Goal: Task Accomplishment & Management: Manage account settings

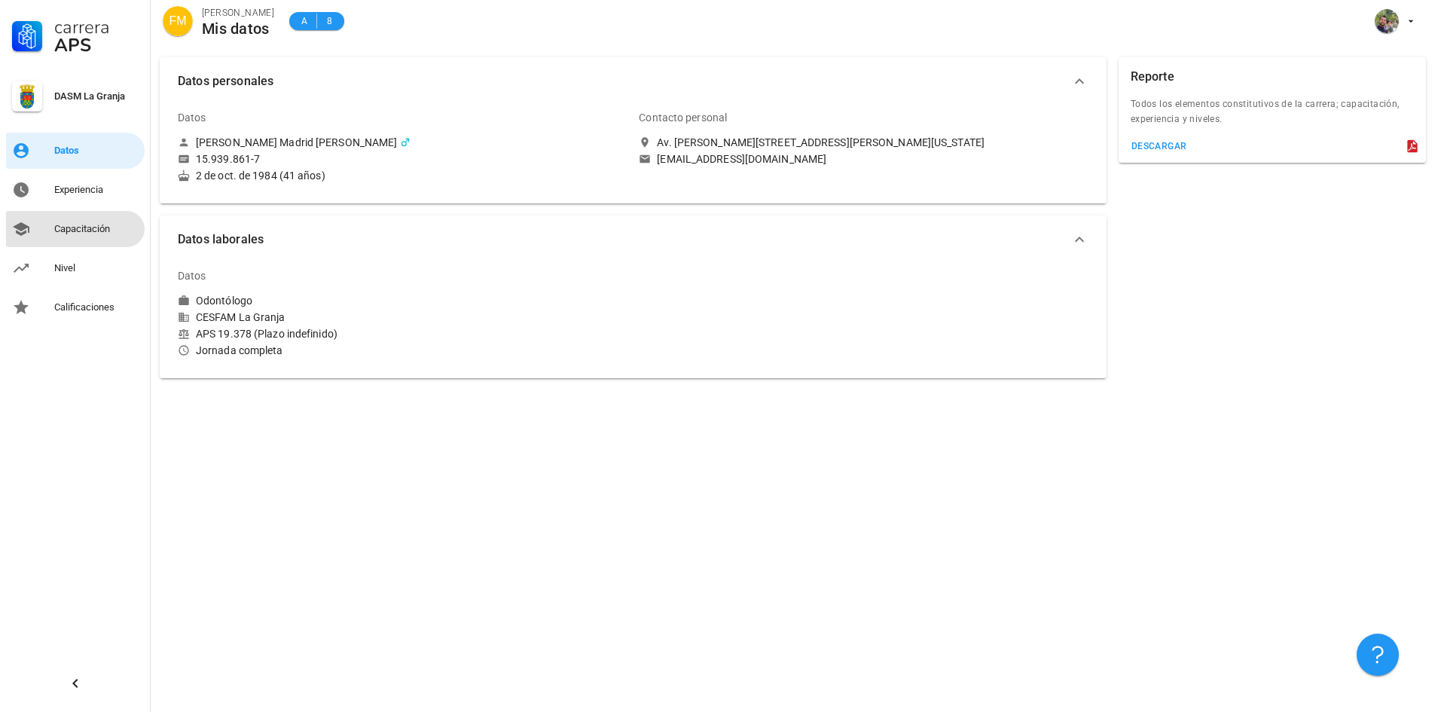
click at [96, 228] on div "Capacitación" at bounding box center [96, 229] width 84 height 12
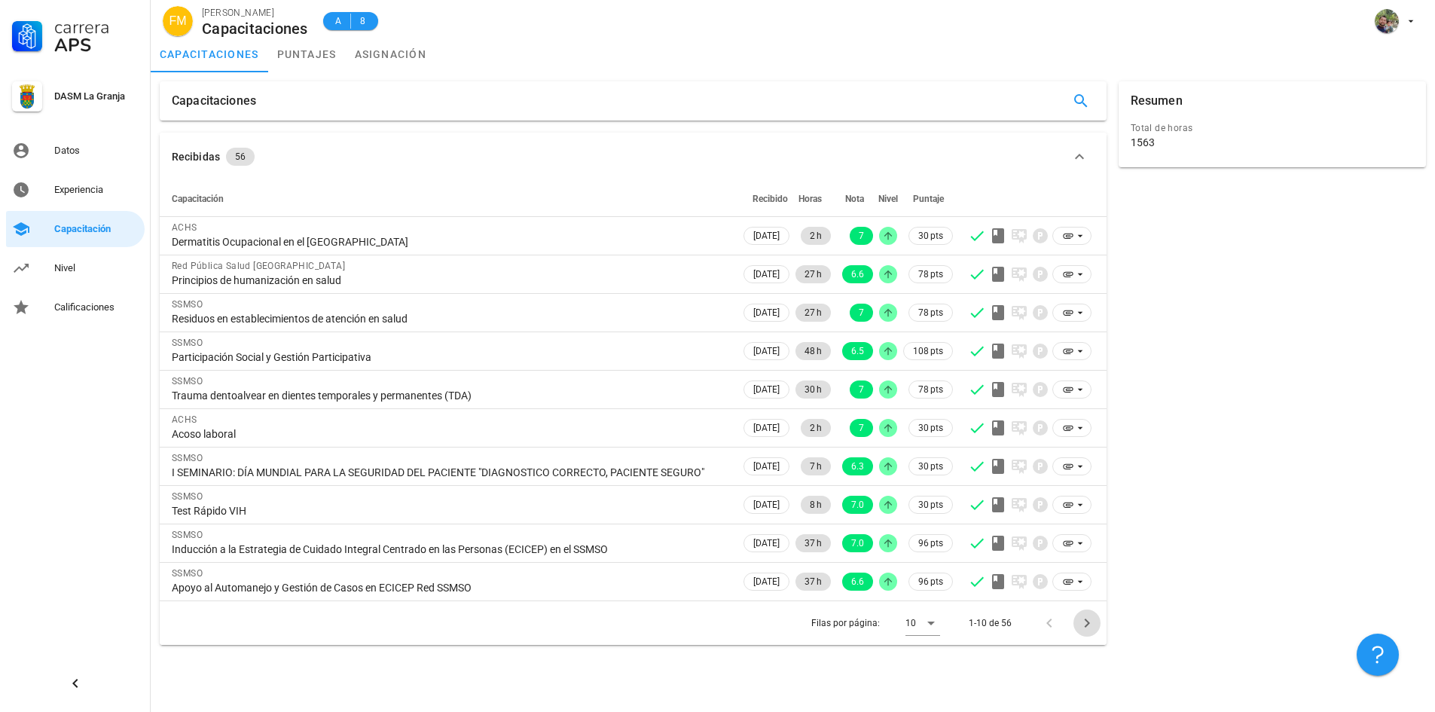
click at [1091, 630] on icon "Página siguiente" at bounding box center [1087, 623] width 18 height 18
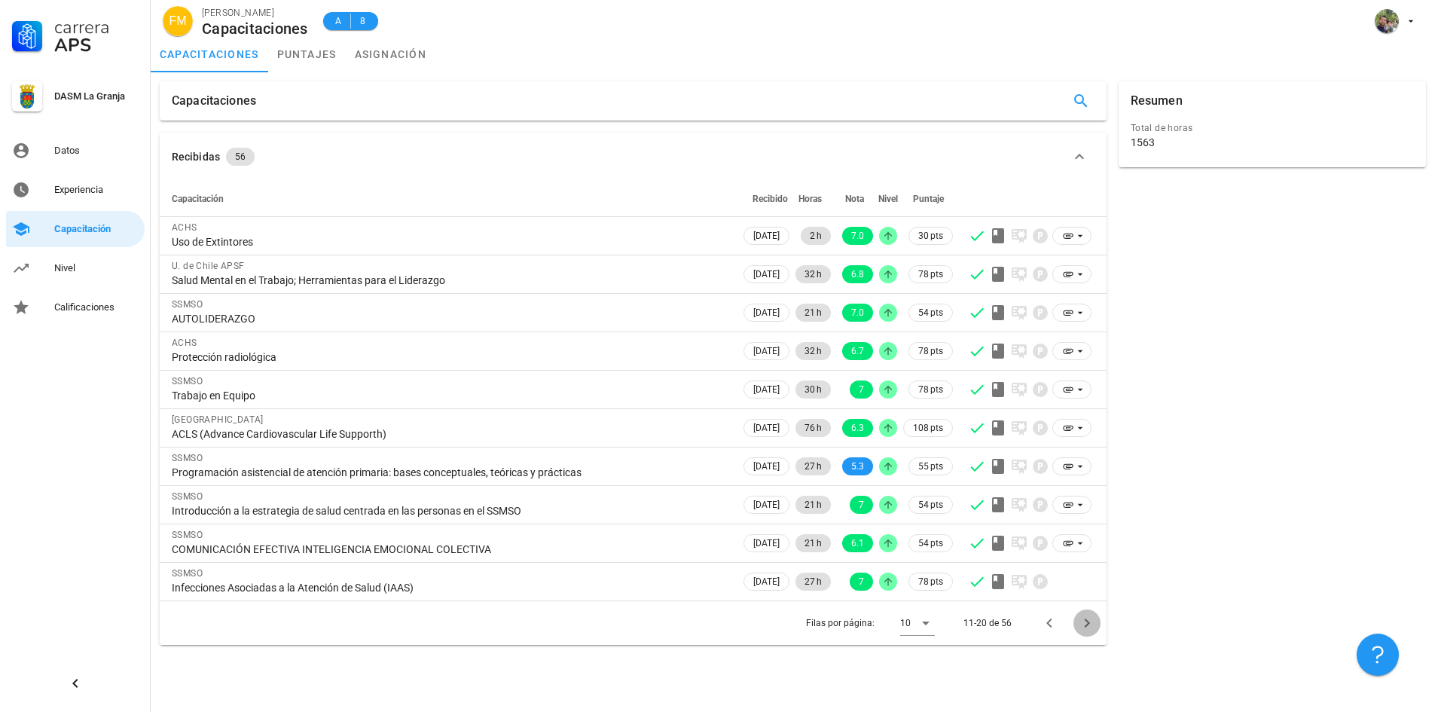
click at [1084, 627] on icon "Página siguiente" at bounding box center [1087, 623] width 18 height 18
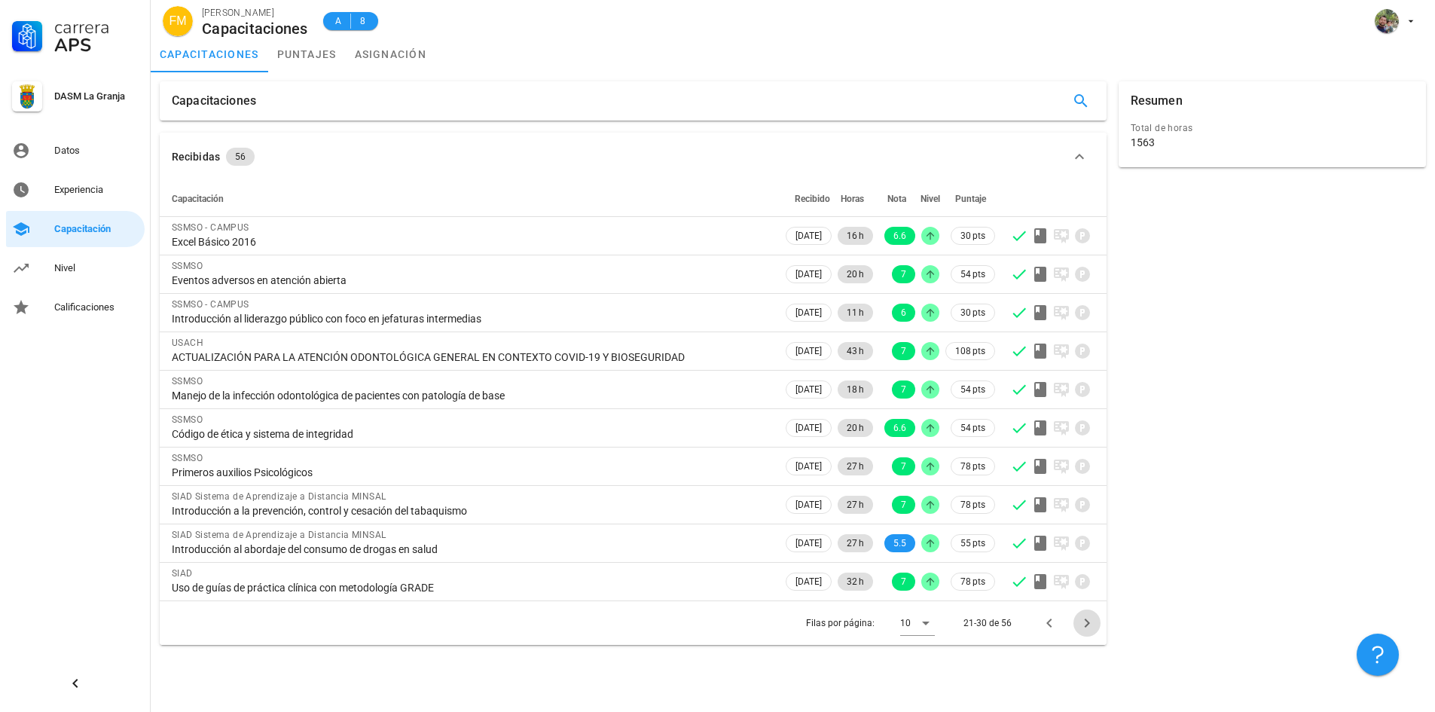
click at [1084, 626] on icon "Página siguiente" at bounding box center [1087, 623] width 18 height 18
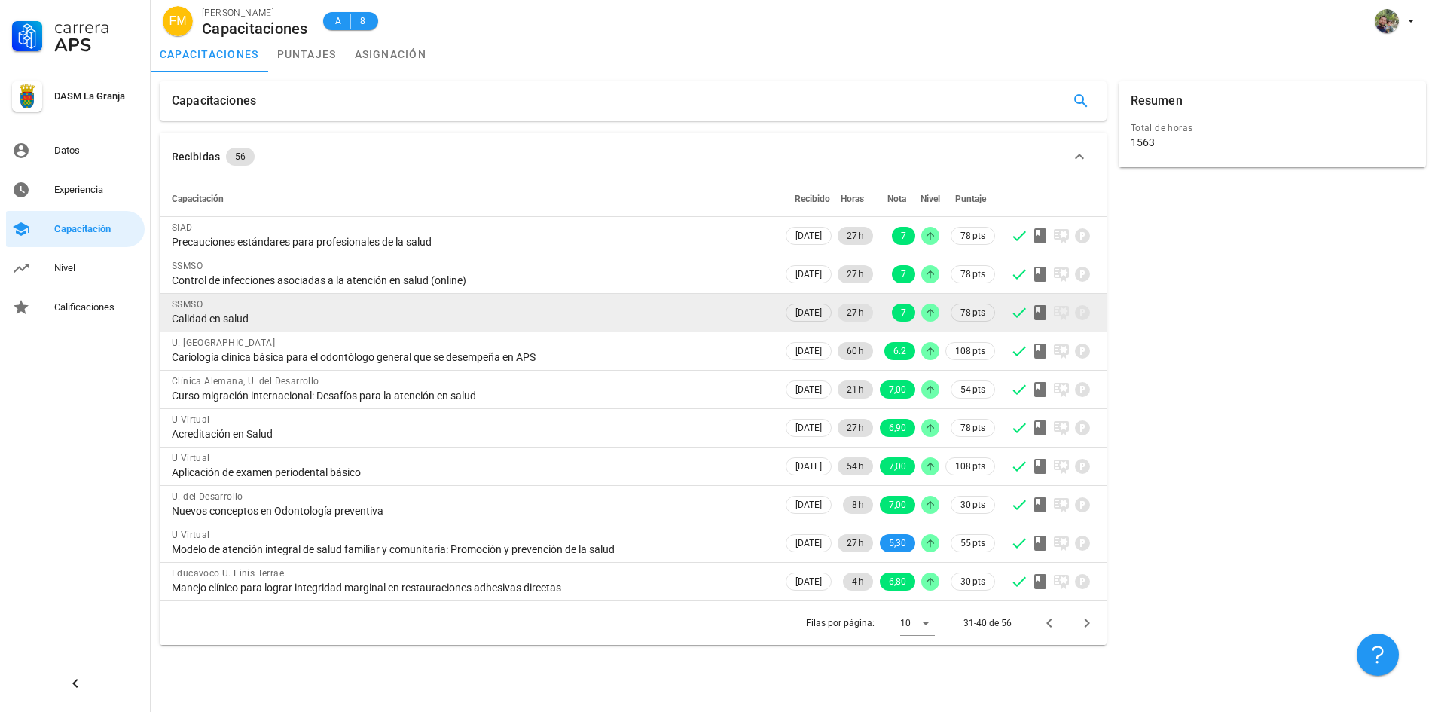
click at [321, 320] on div "Calidad en salud" at bounding box center [471, 319] width 599 height 14
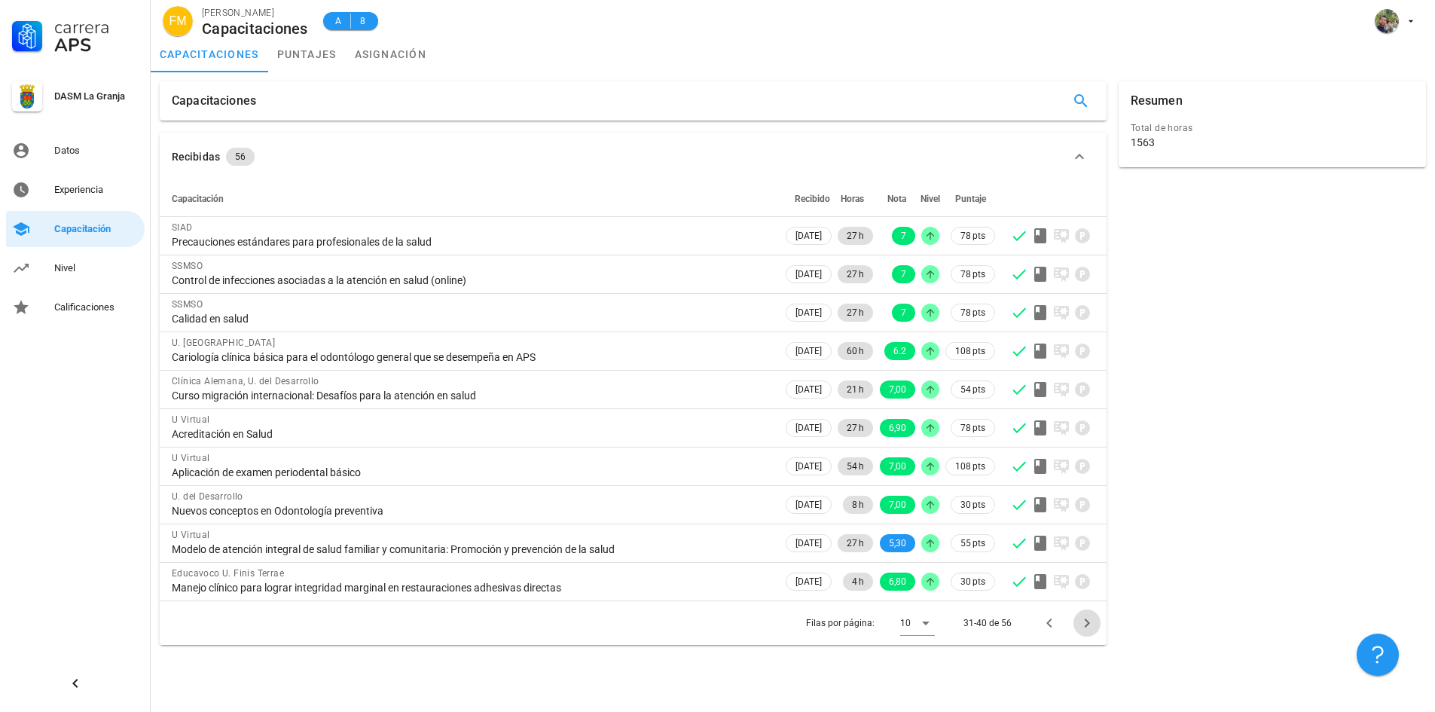
click at [1094, 624] on icon "Página siguiente" at bounding box center [1087, 623] width 18 height 18
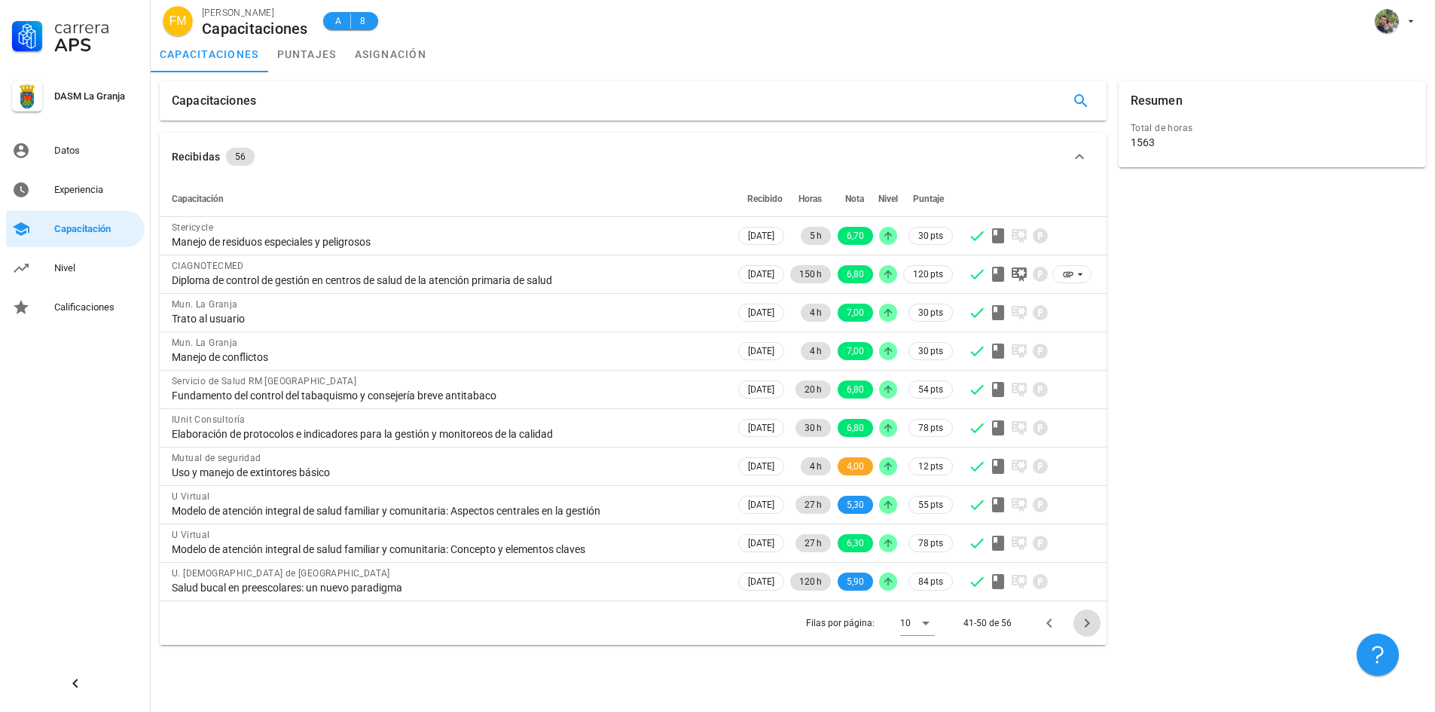
click at [1087, 624] on icon "Página siguiente" at bounding box center [1086, 622] width 5 height 9
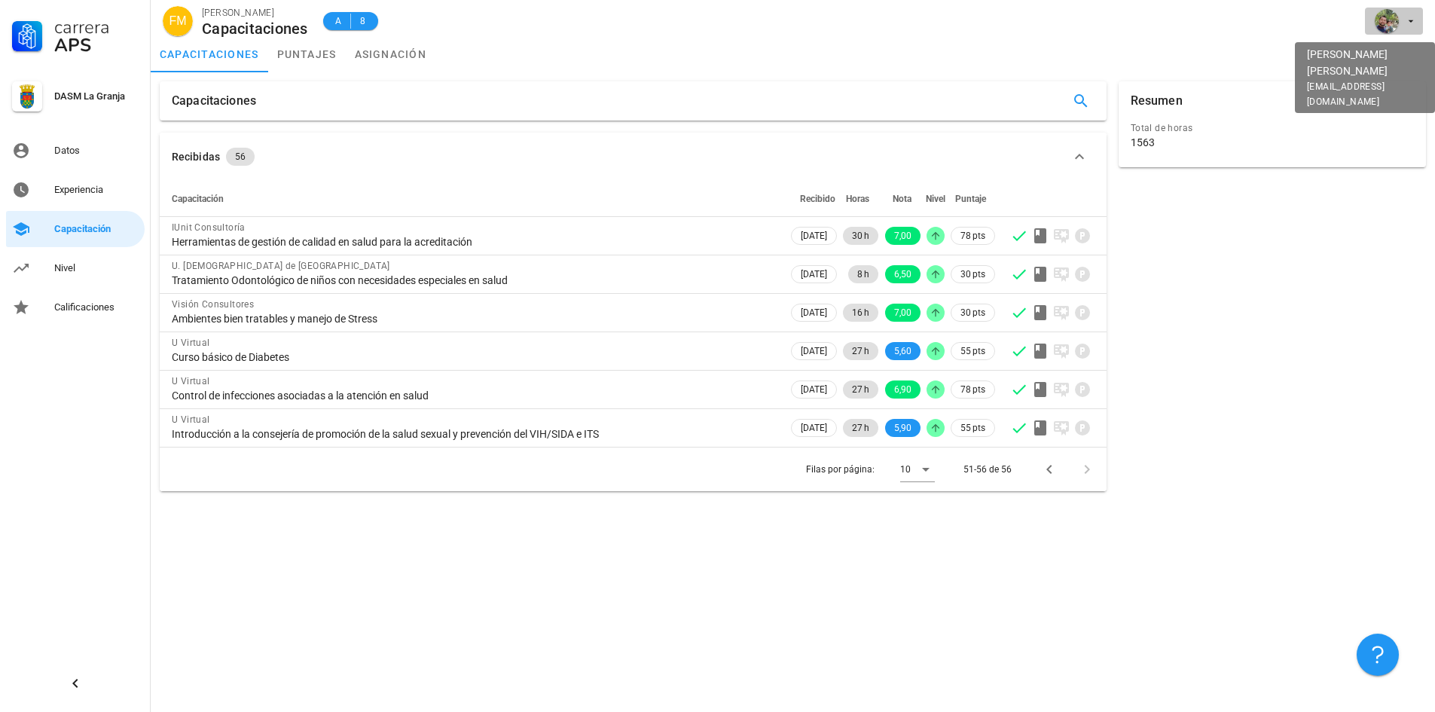
click at [1399, 22] on span "button" at bounding box center [1394, 21] width 46 height 24
click at [1400, 53] on div "Salir" at bounding box center [1402, 59] width 24 height 30
